Goal: Navigation & Orientation: Find specific page/section

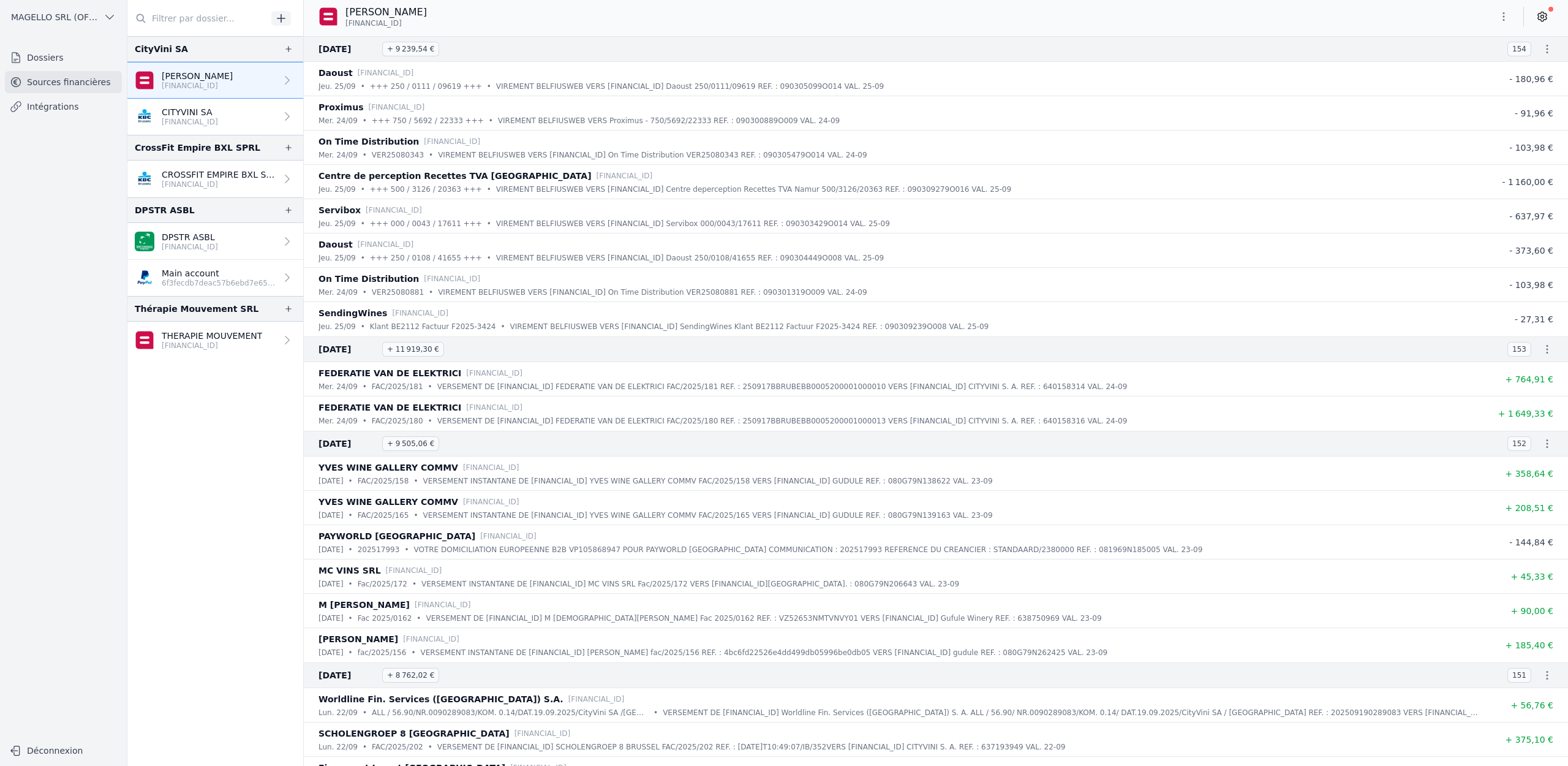
drag, startPoint x: 346, startPoint y: 22, endPoint x: 484, endPoint y: 22, distance: 138.0
click at [484, 22] on div "[PERSON_NAME] [FINANCIAL_ID]" at bounding box center [935, 16] width 1264 height 23
copy span "[FINANCIAL_ID]"
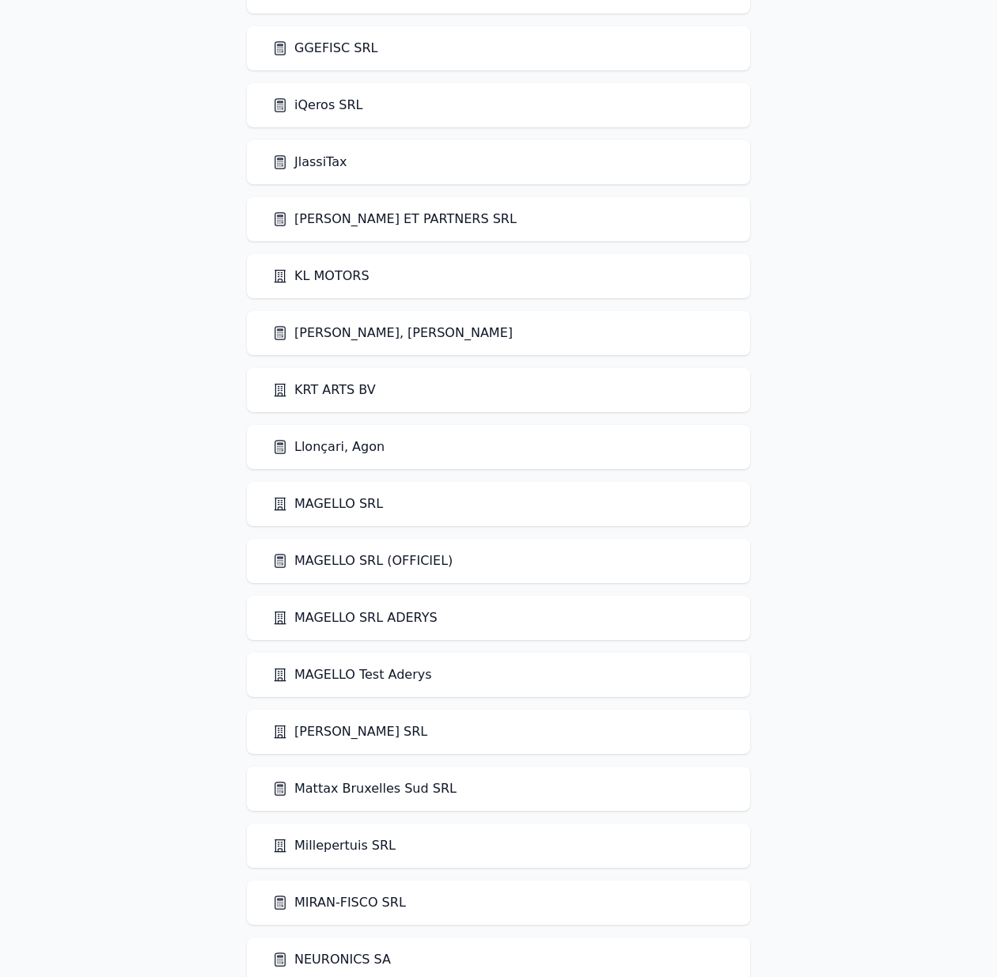
scroll to position [1751, 0]
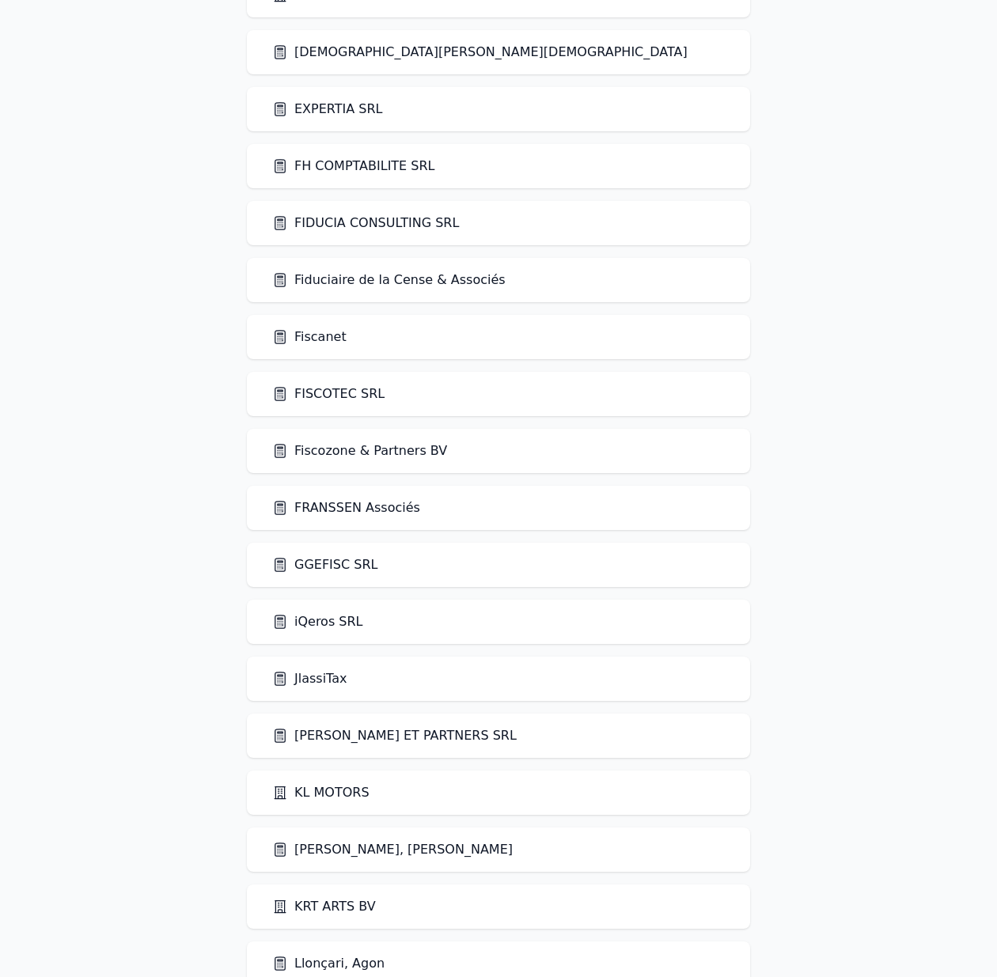
click at [327, 336] on link "Fiscanet" at bounding box center [309, 336] width 74 height 19
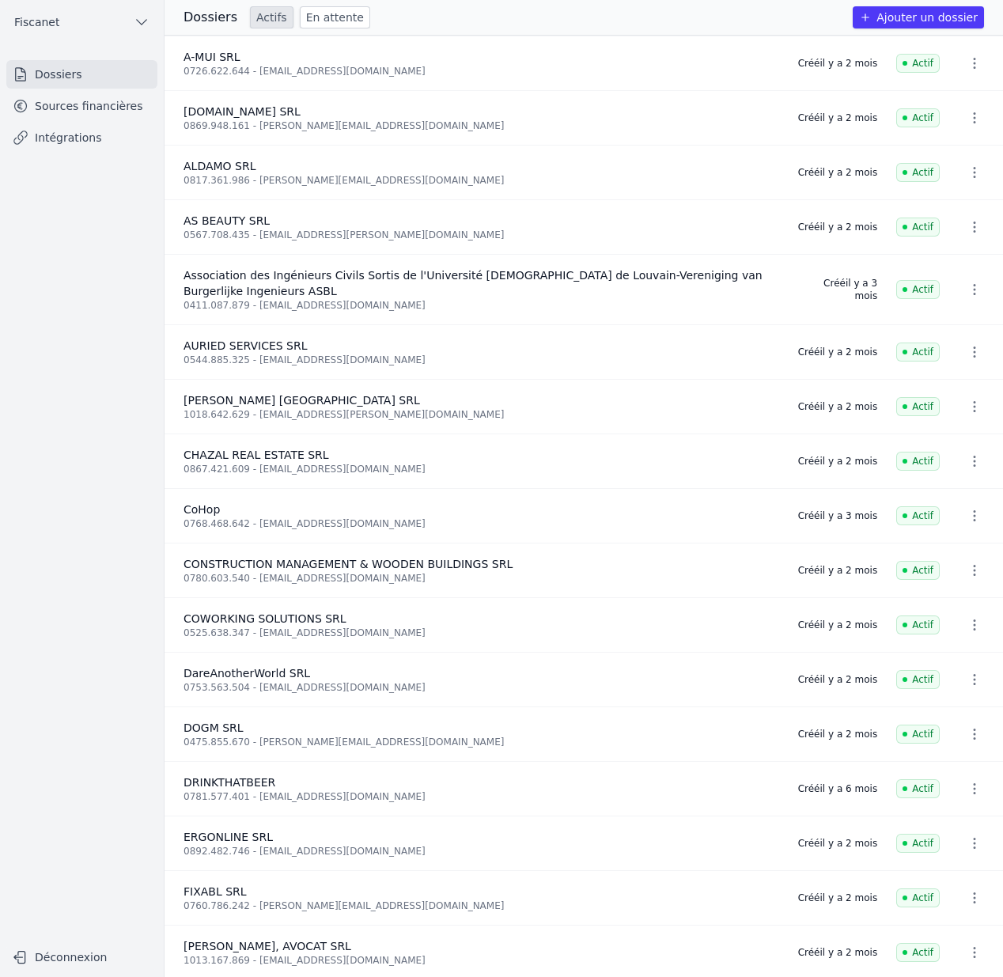
click at [83, 104] on link "Sources financières" at bounding box center [81, 106] width 151 height 28
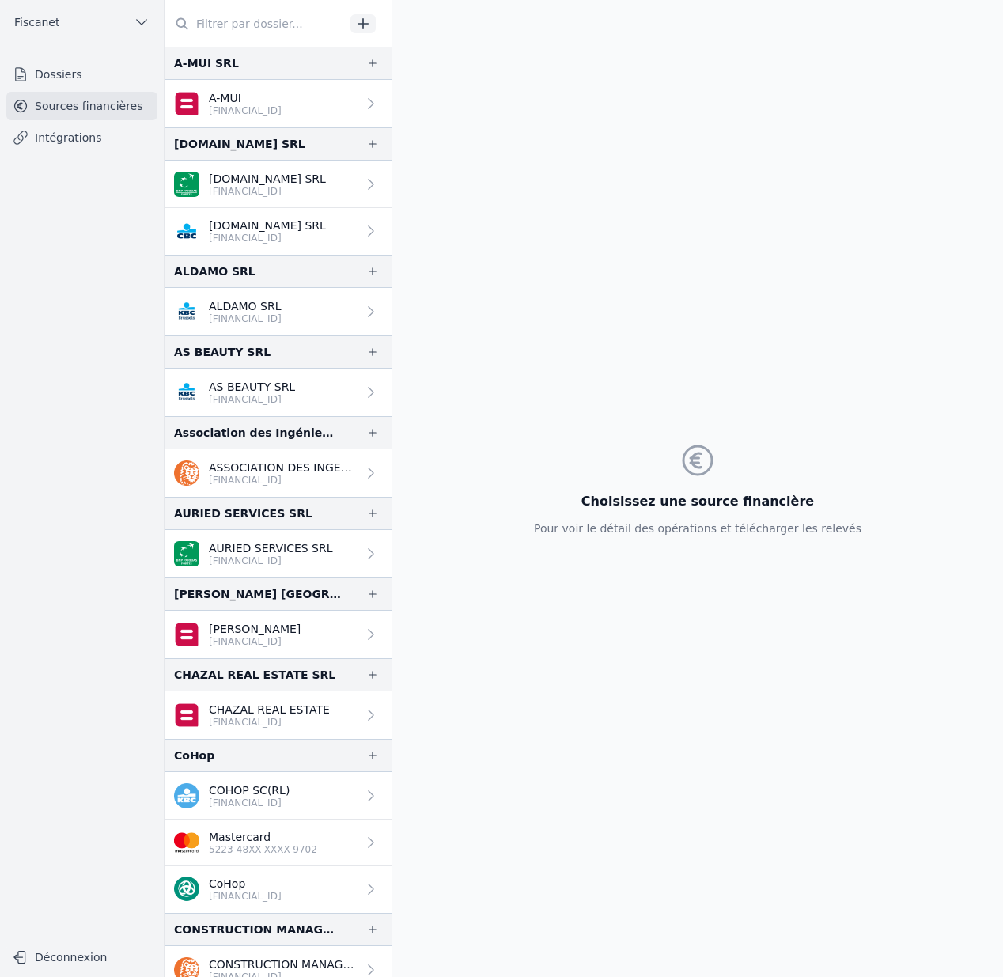
click at [223, 380] on p "AS BEAUTY SRL" at bounding box center [252, 387] width 86 height 16
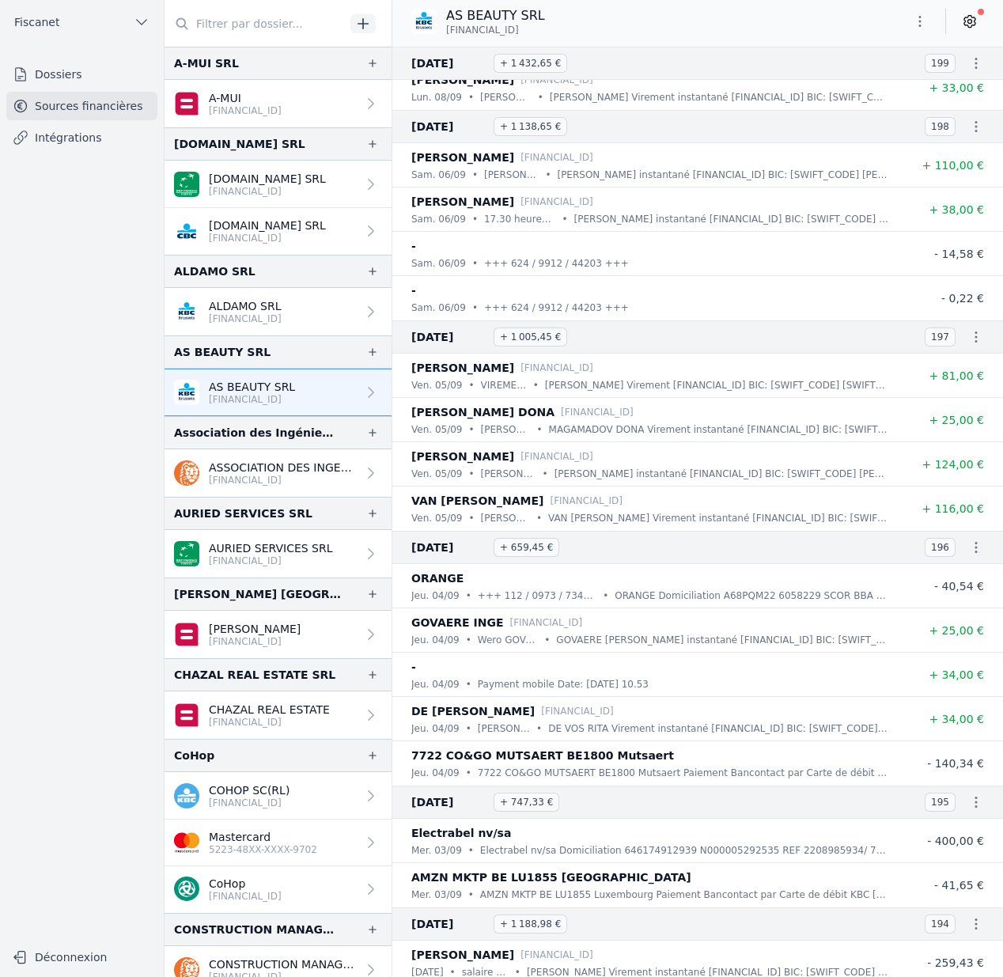
scroll to position [3409, 0]
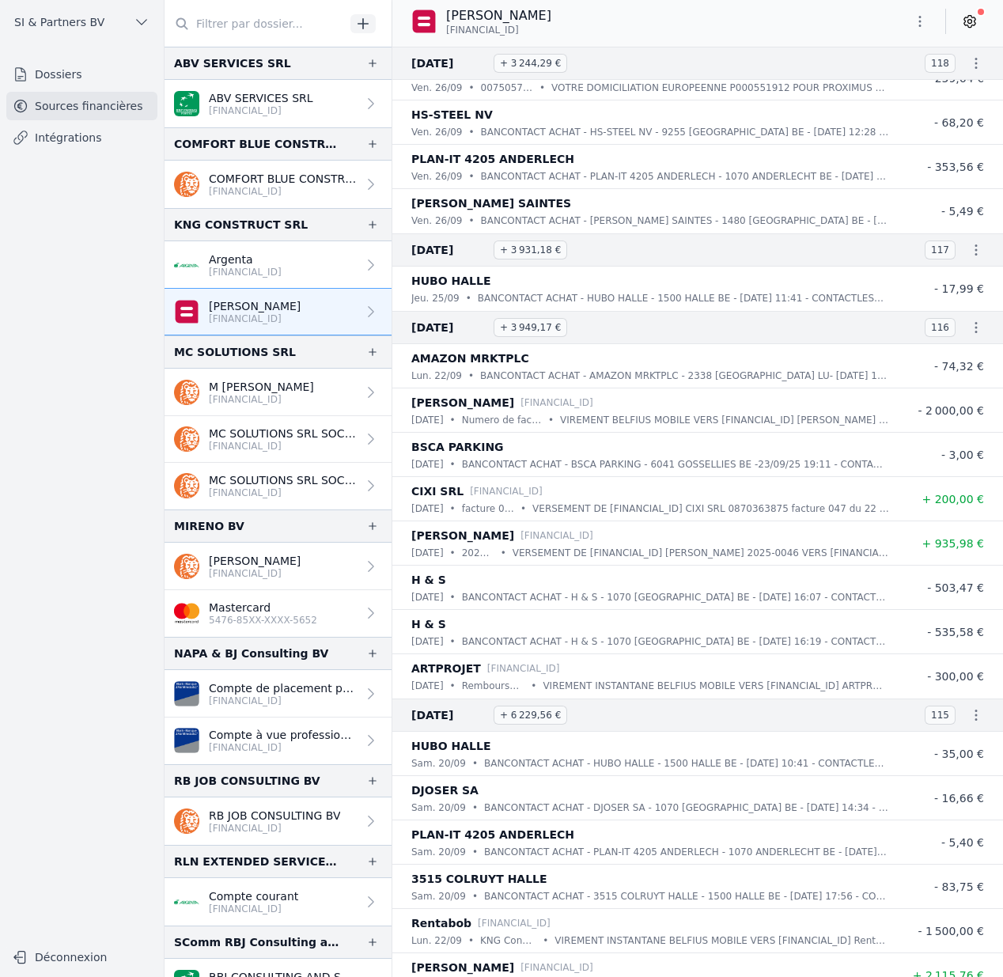
scroll to position [144, 0]
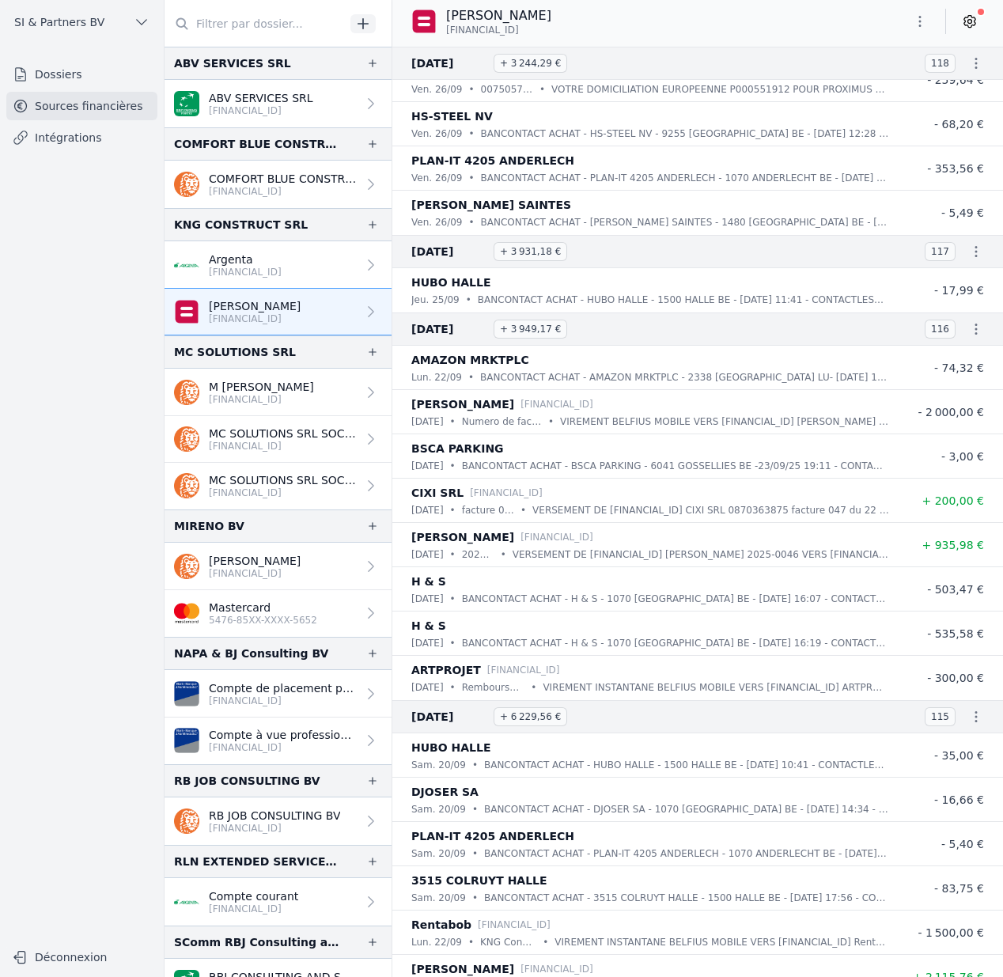
click at [725, 36] on div "Teodora Stoyanova BE50 0689 5519 6918" at bounding box center [697, 23] width 611 height 47
